Goal: Find specific page/section: Find specific page/section

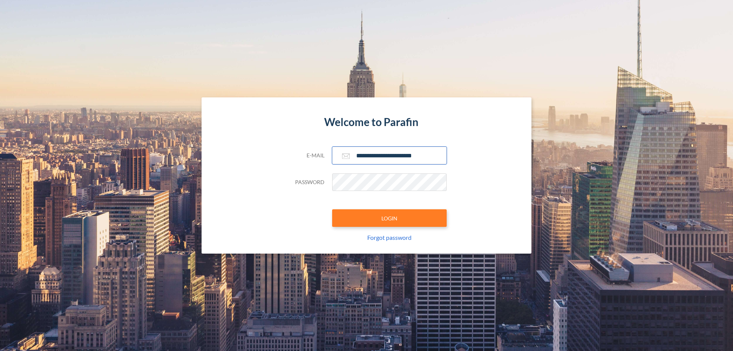
type input "**********"
click at [389, 218] on button "LOGIN" at bounding box center [389, 218] width 115 height 18
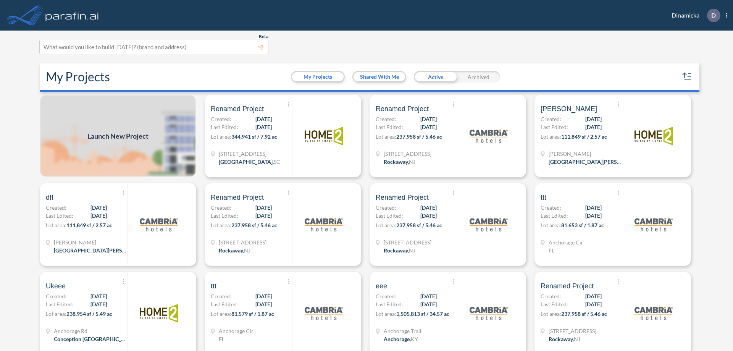
scroll to position [2, 0]
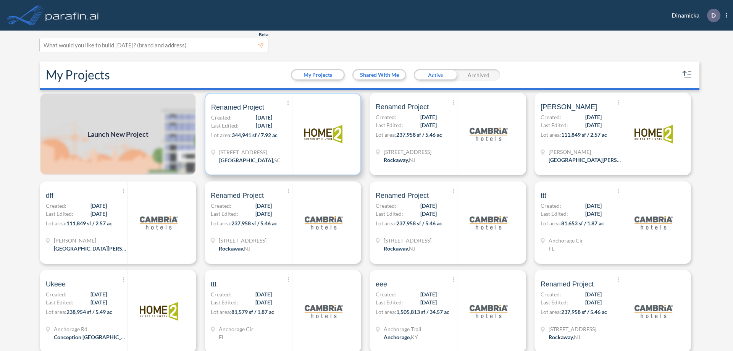
click at [281, 134] on p "Lot area: 344,941 sf / 7.92 ac" at bounding box center [251, 136] width 81 height 11
